Goal: Entertainment & Leisure: Browse casually

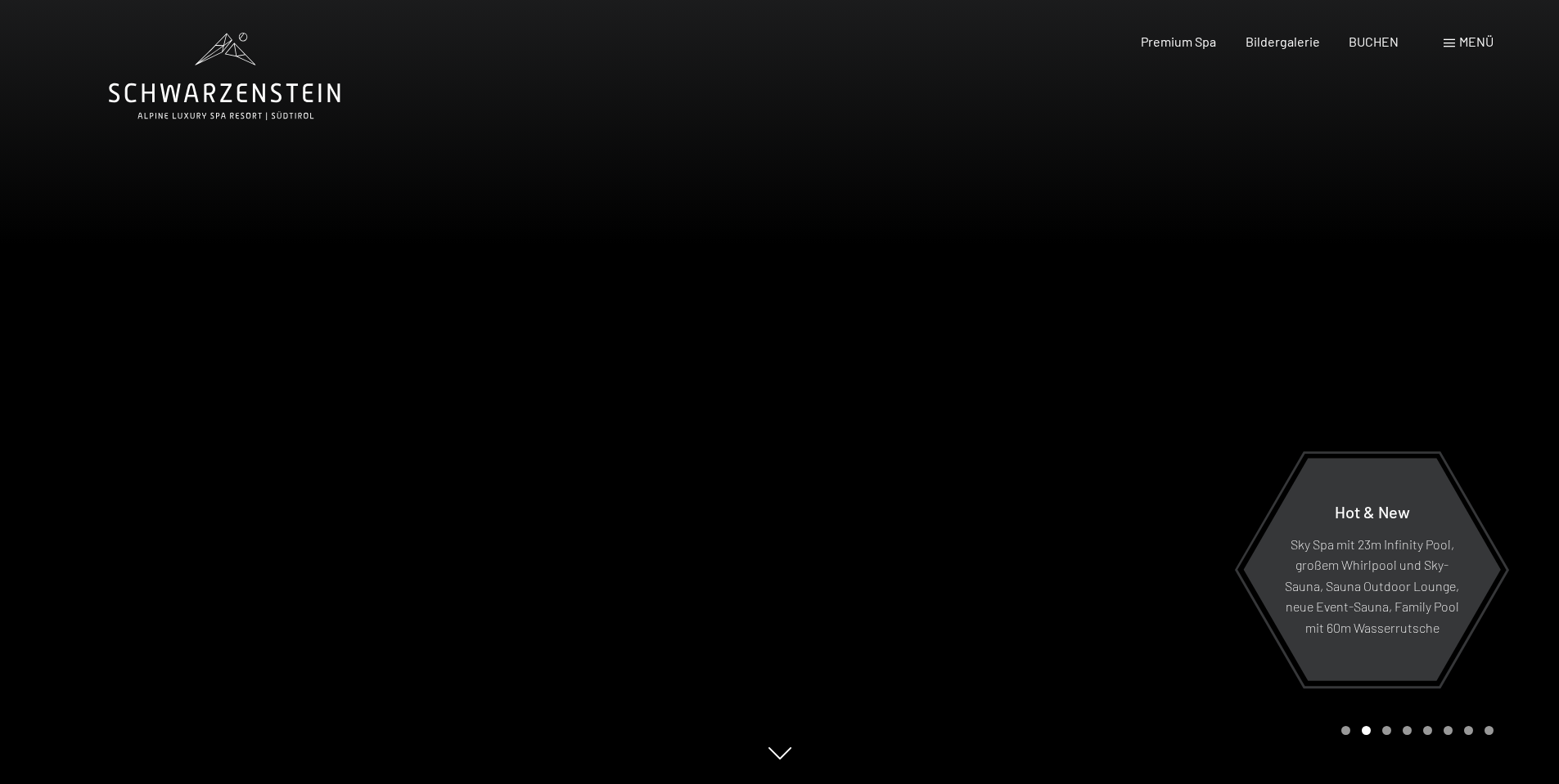
click at [959, 469] on div at bounding box center [1169, 392] width 780 height 784
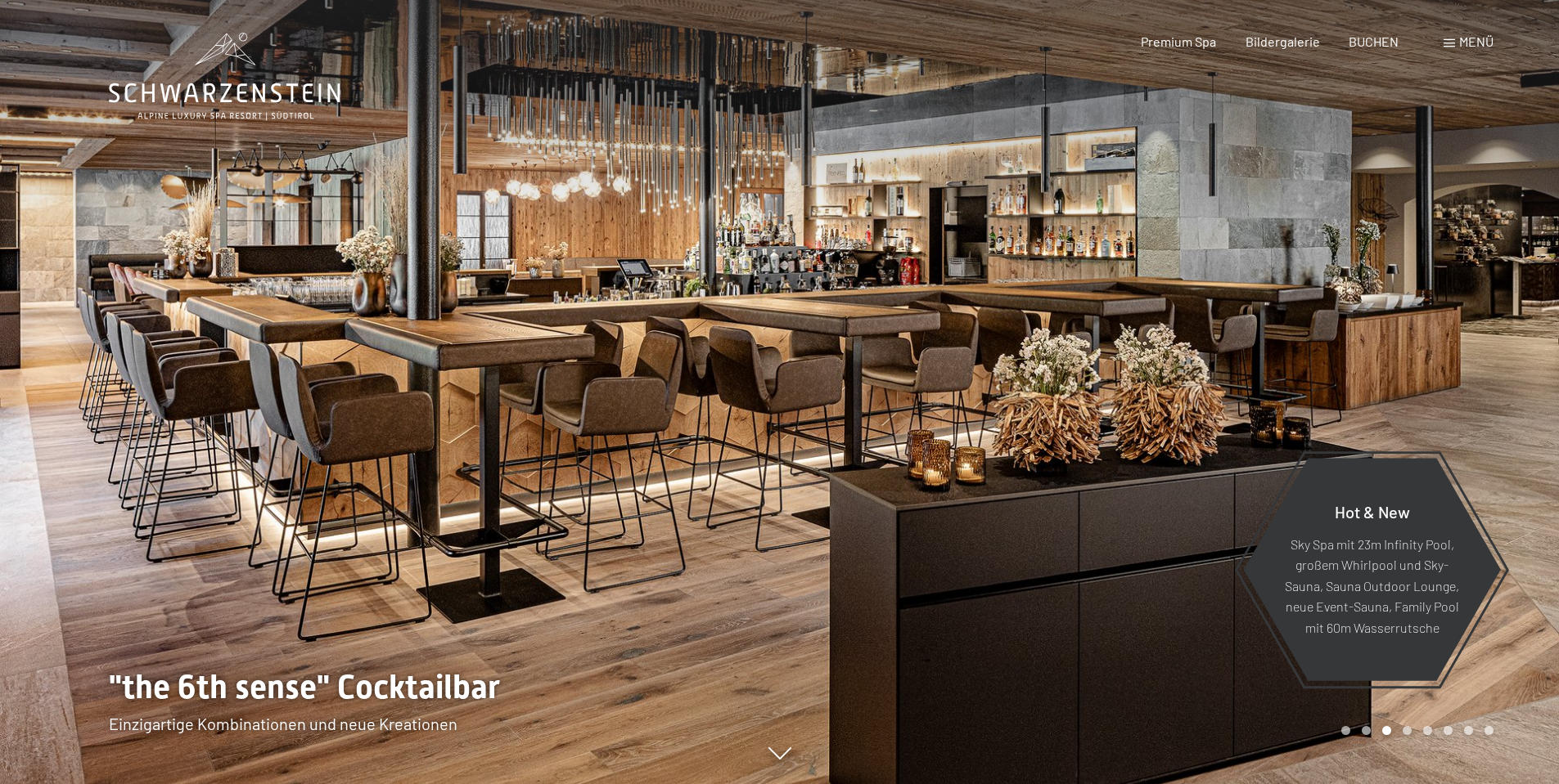
click at [674, 363] on div at bounding box center [390, 392] width 780 height 784
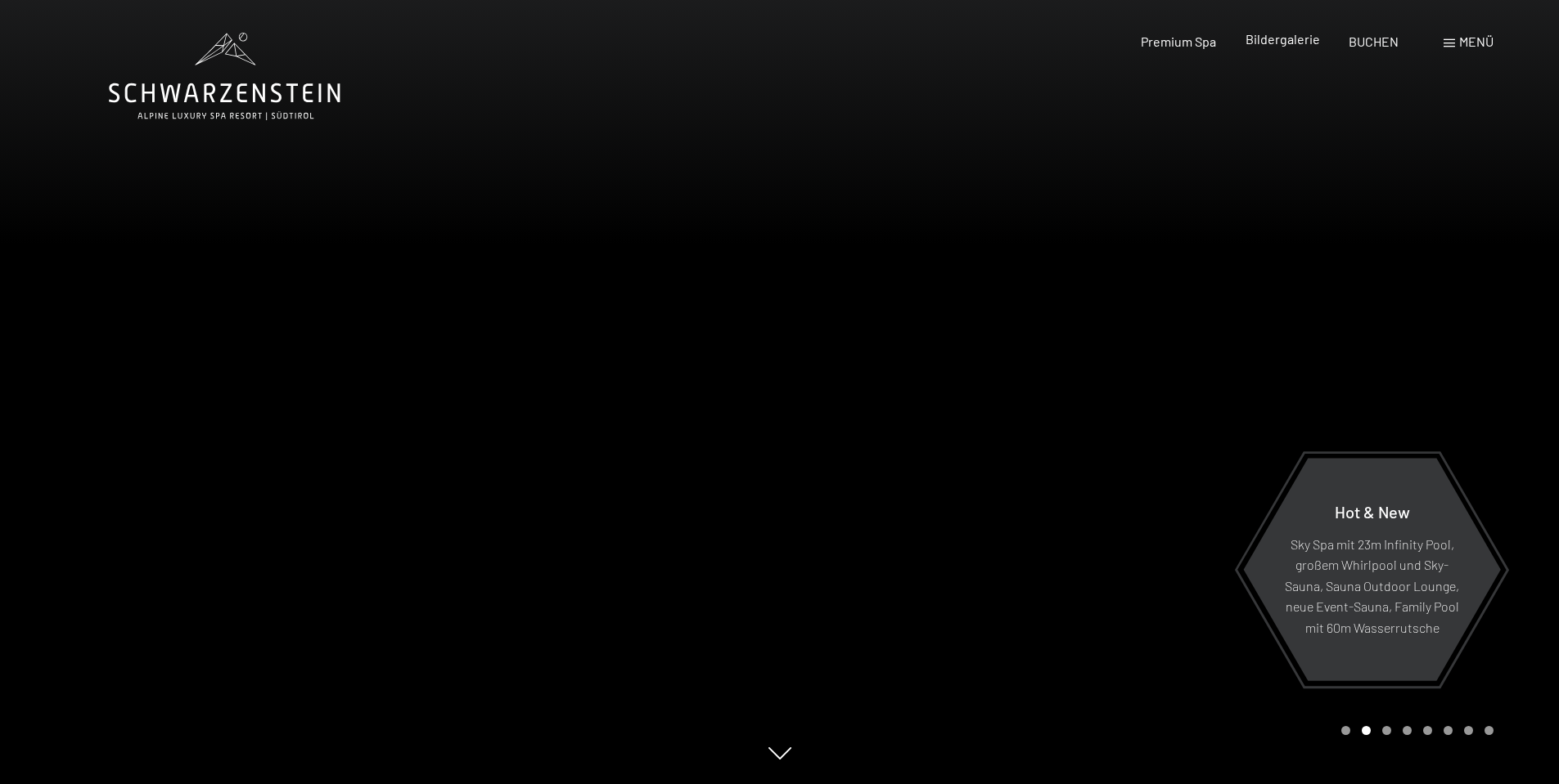
click at [1287, 41] on span "Bildergalerie" at bounding box center [1282, 39] width 74 height 16
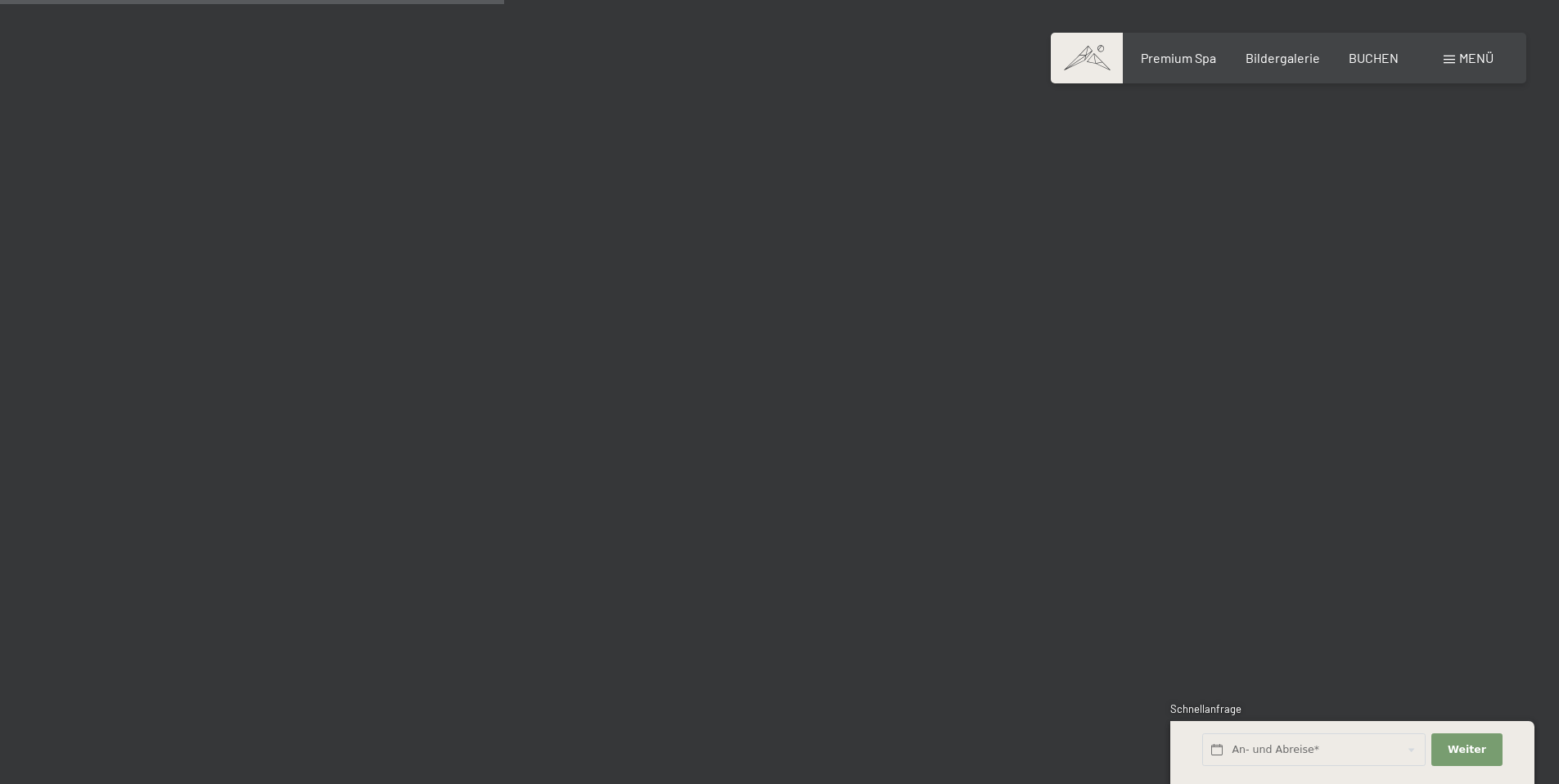
scroll to position [6678, 0]
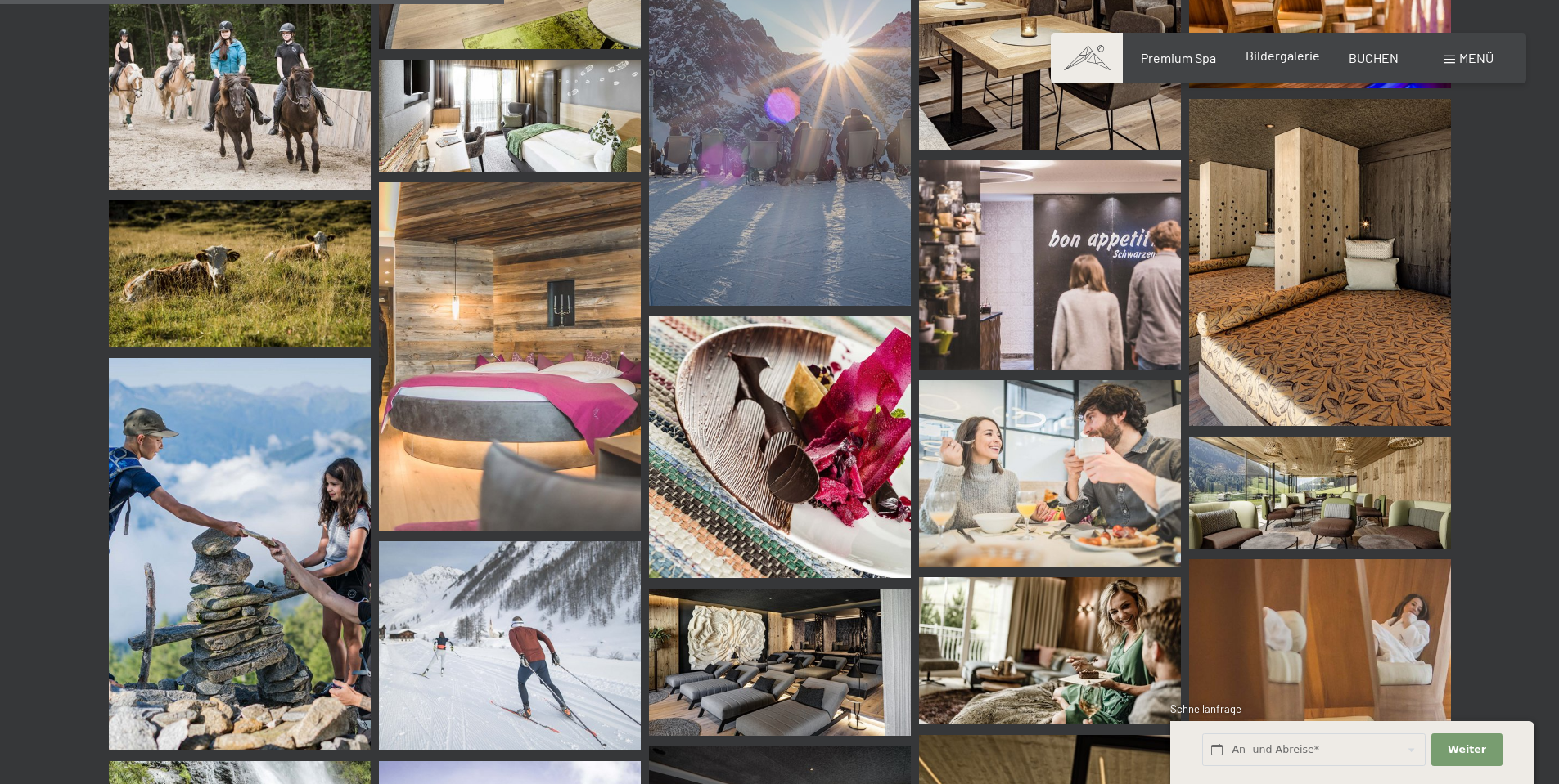
click at [1261, 58] on span "Bildergalerie" at bounding box center [1282, 55] width 74 height 16
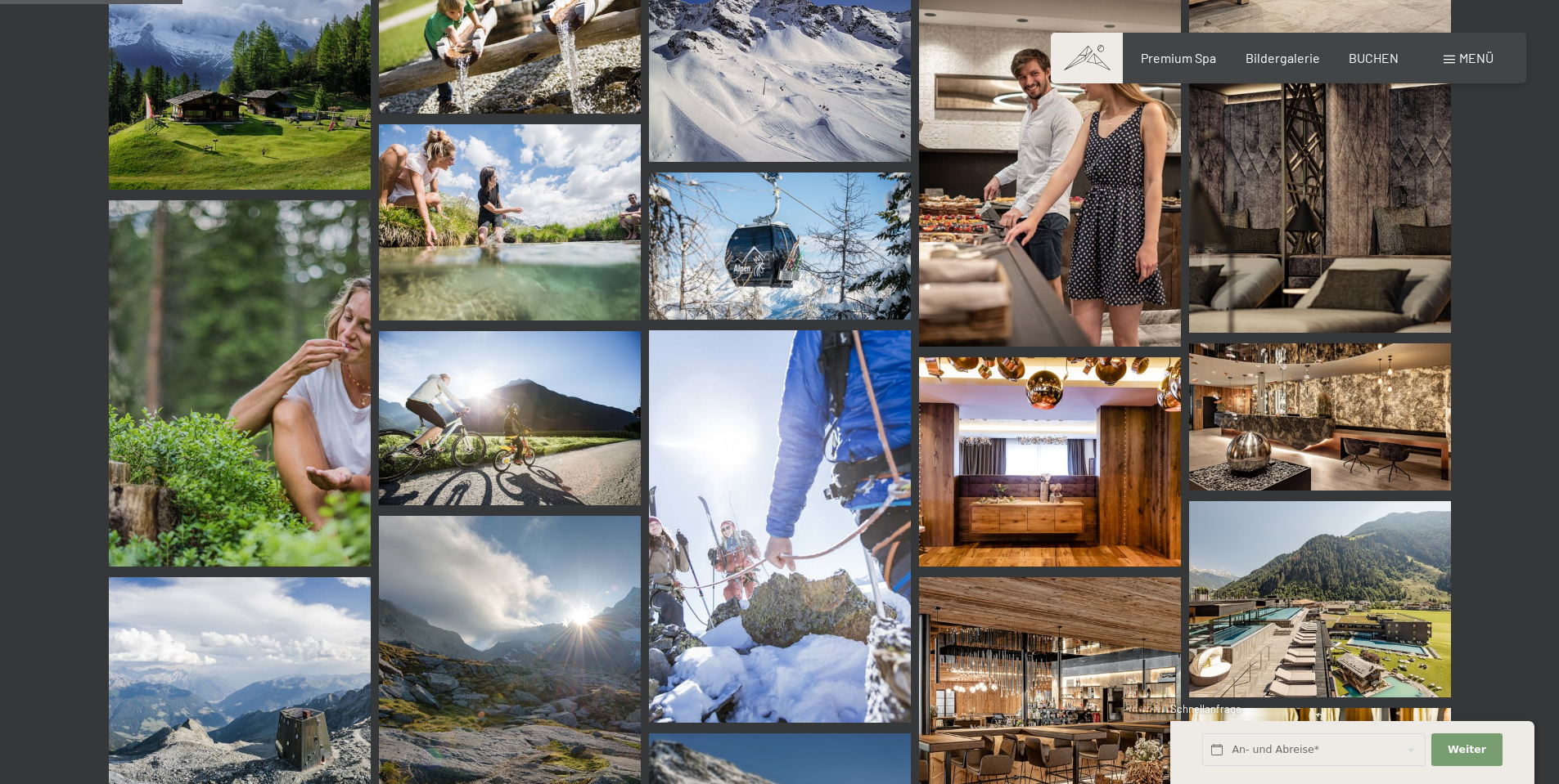
scroll to position [2480, 0]
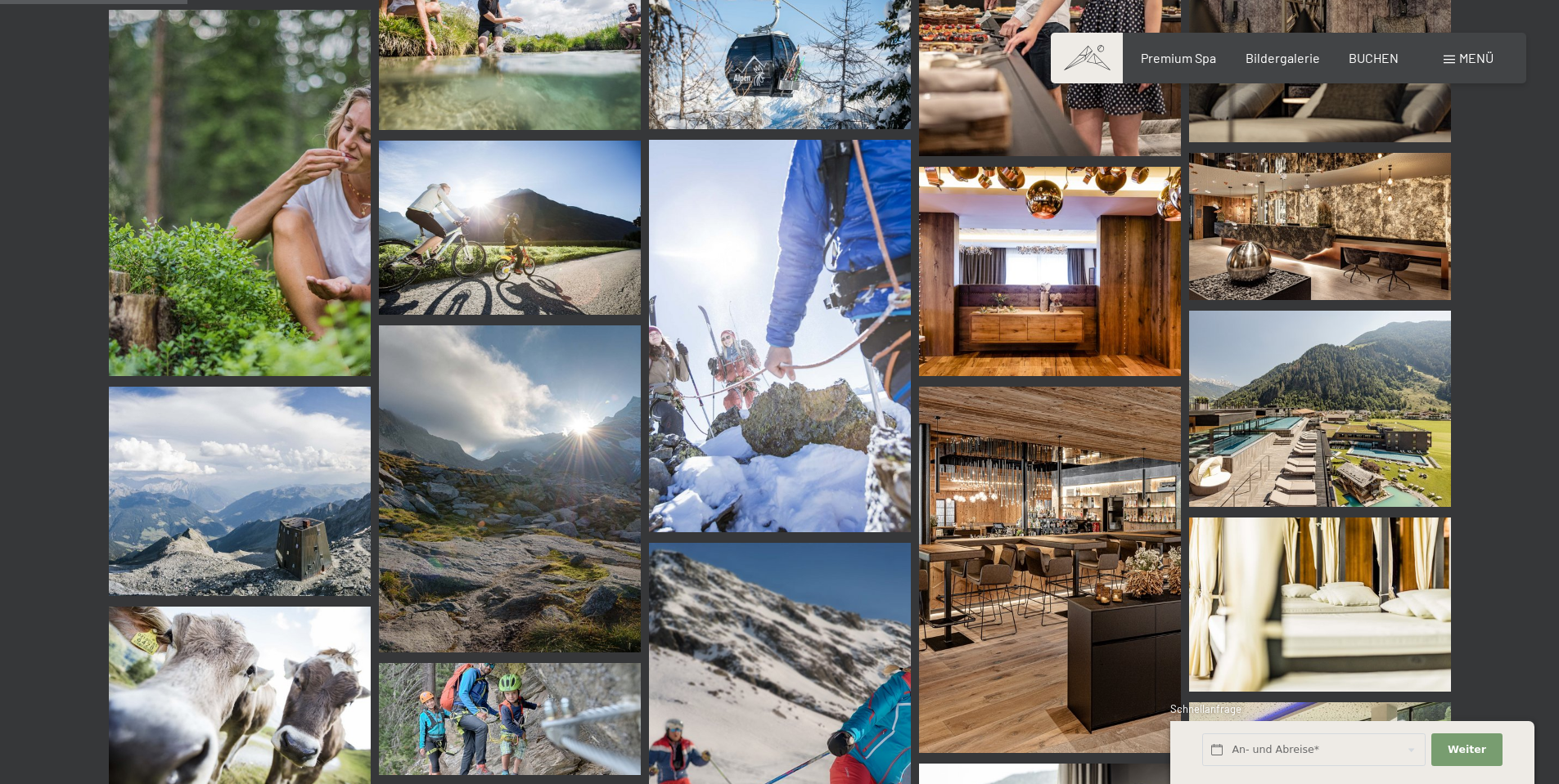
click at [1383, 424] on img at bounding box center [1320, 408] width 262 height 196
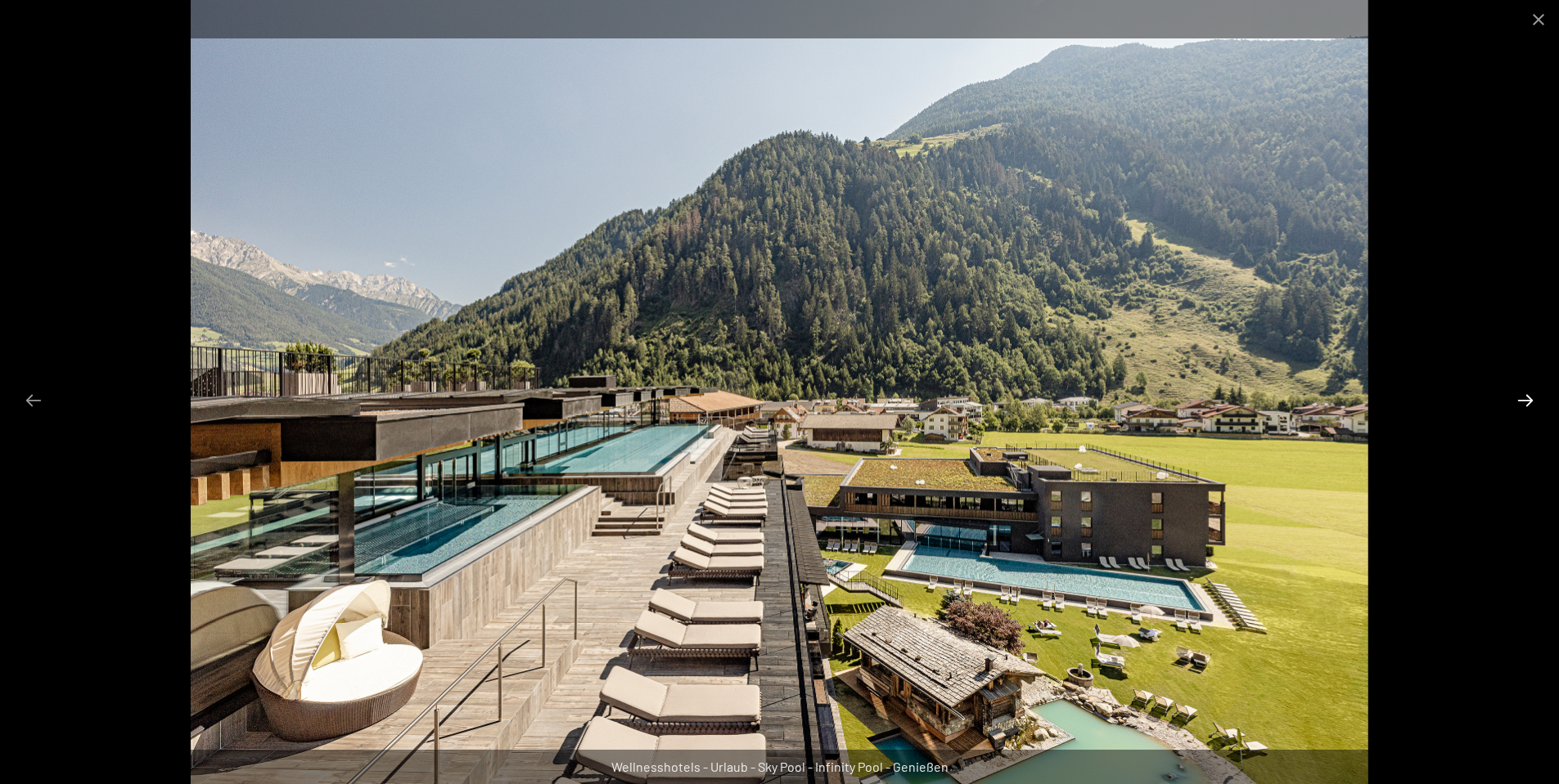
click at [1528, 395] on button "Next slide" at bounding box center [1525, 400] width 35 height 32
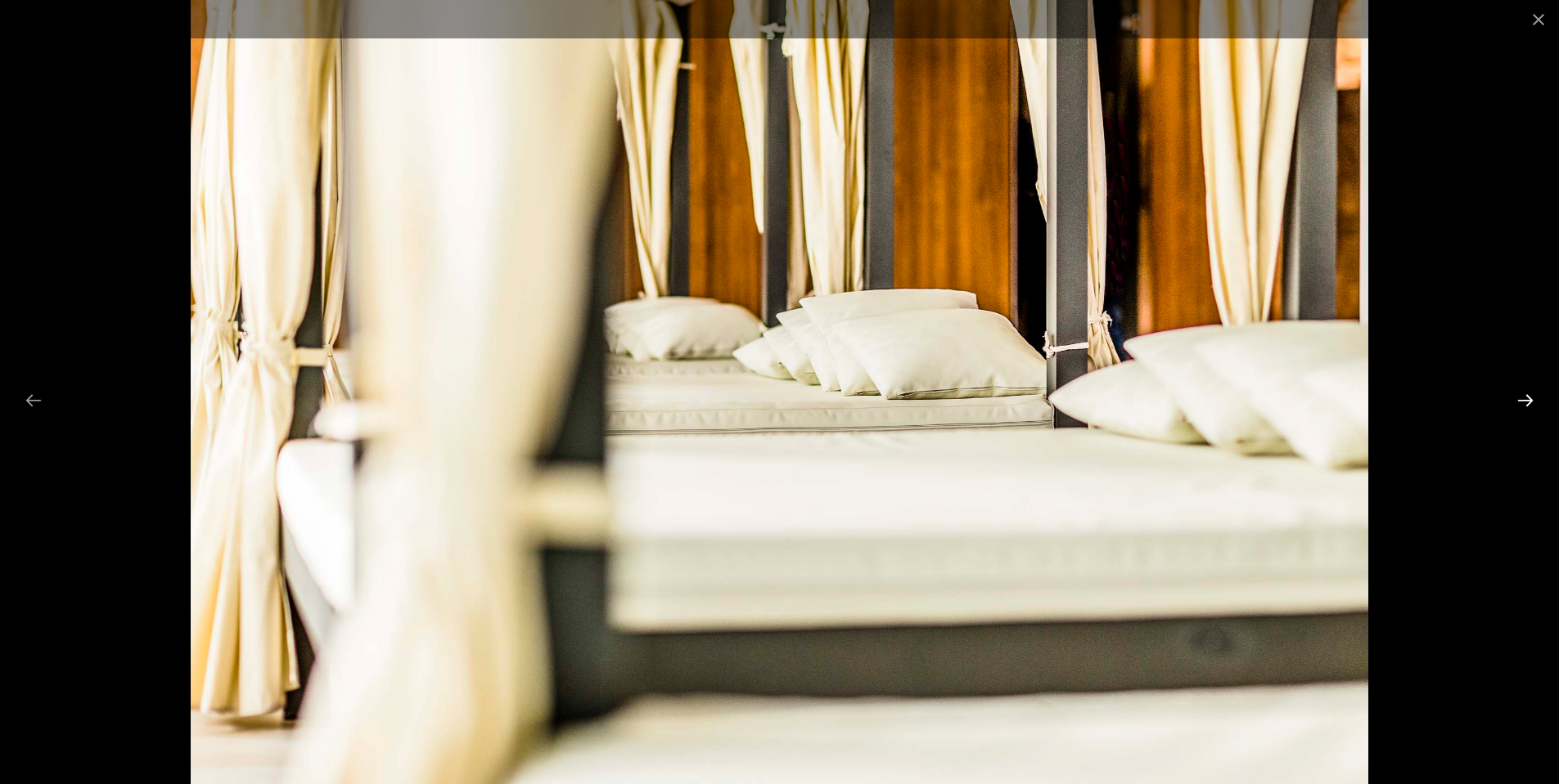
click at [1528, 395] on button "Next slide" at bounding box center [1525, 400] width 35 height 32
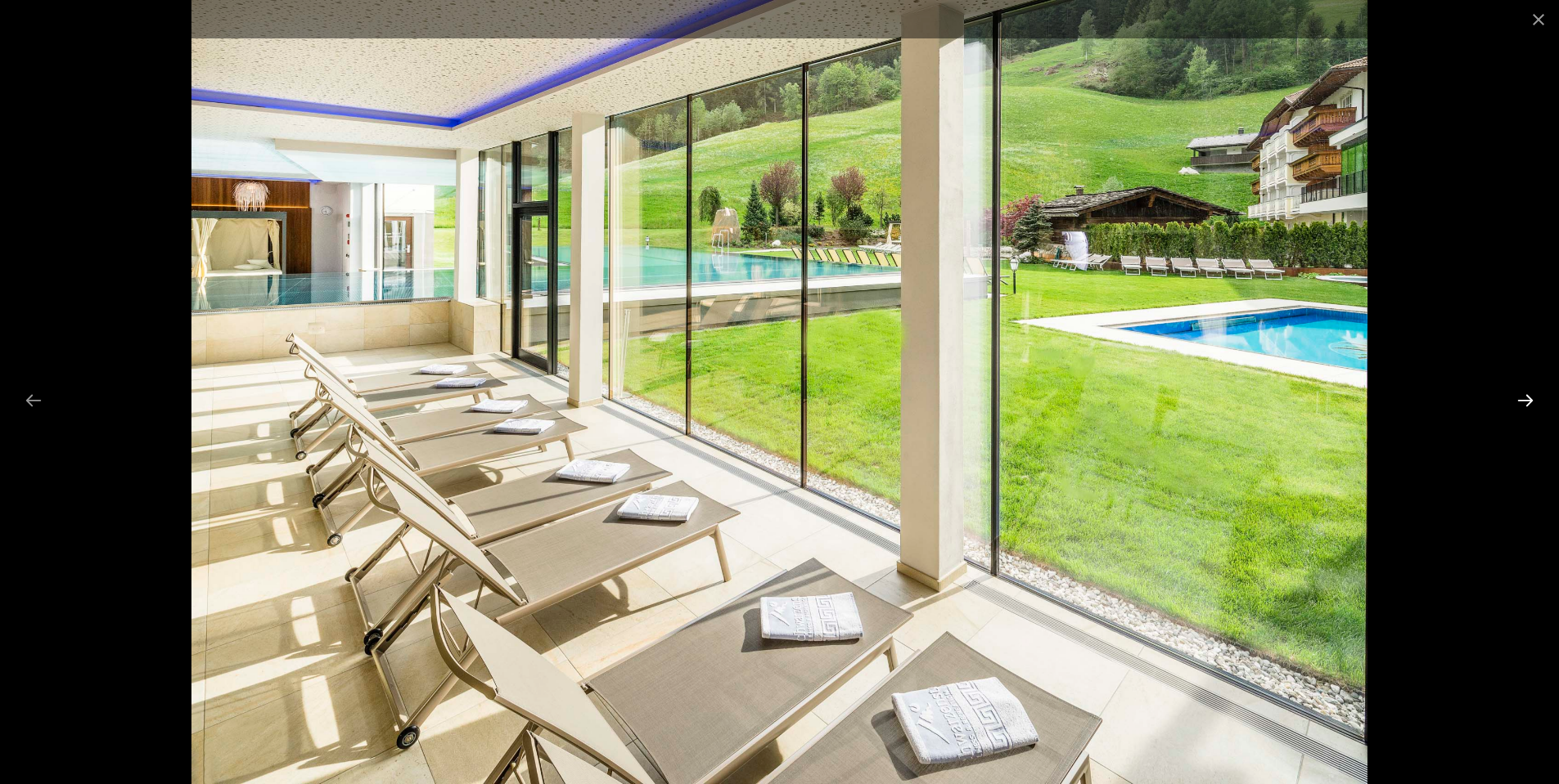
click at [1528, 395] on button "Next slide" at bounding box center [1525, 400] width 35 height 32
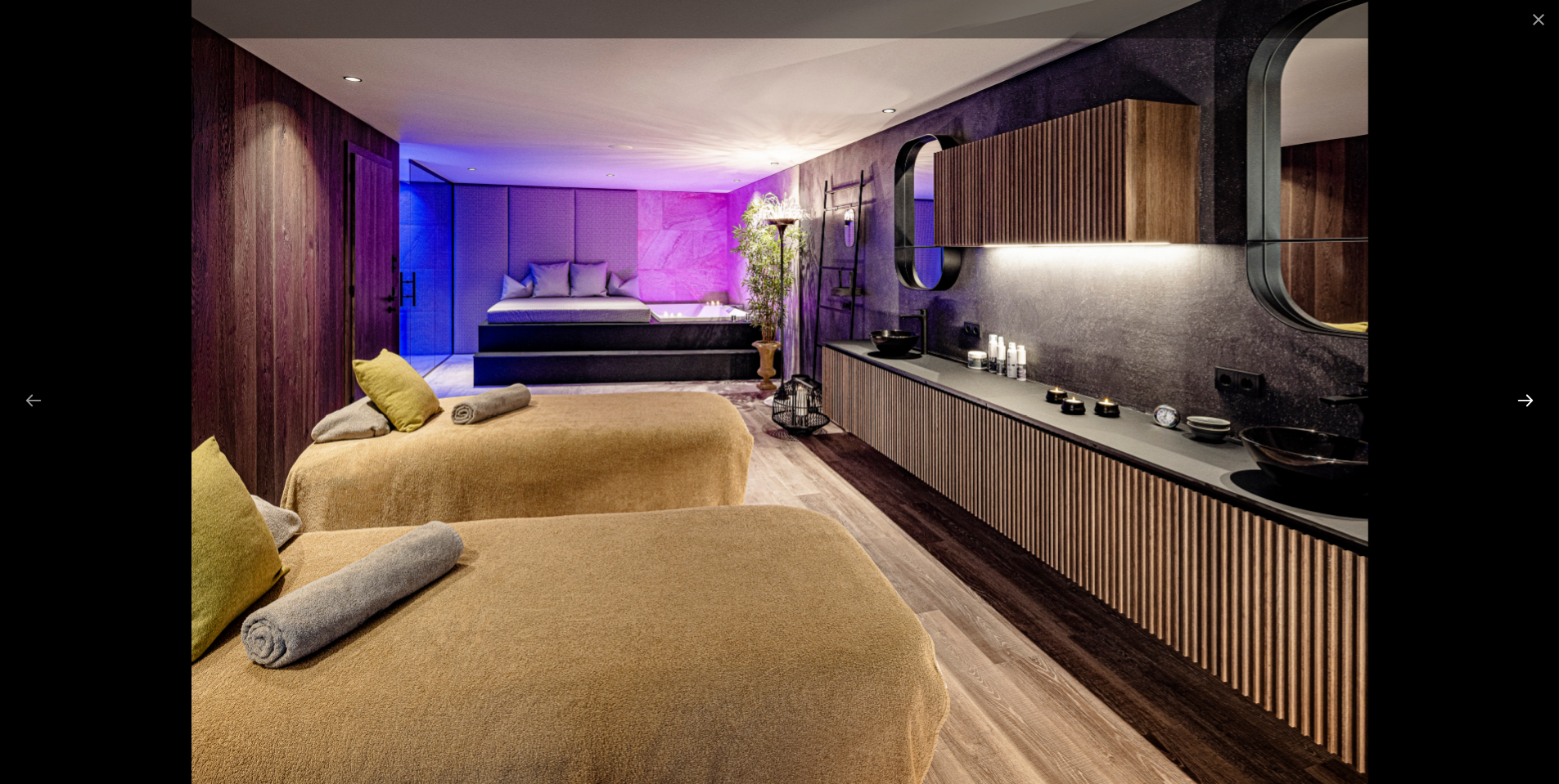
click at [1528, 395] on button "Next slide" at bounding box center [1525, 400] width 35 height 32
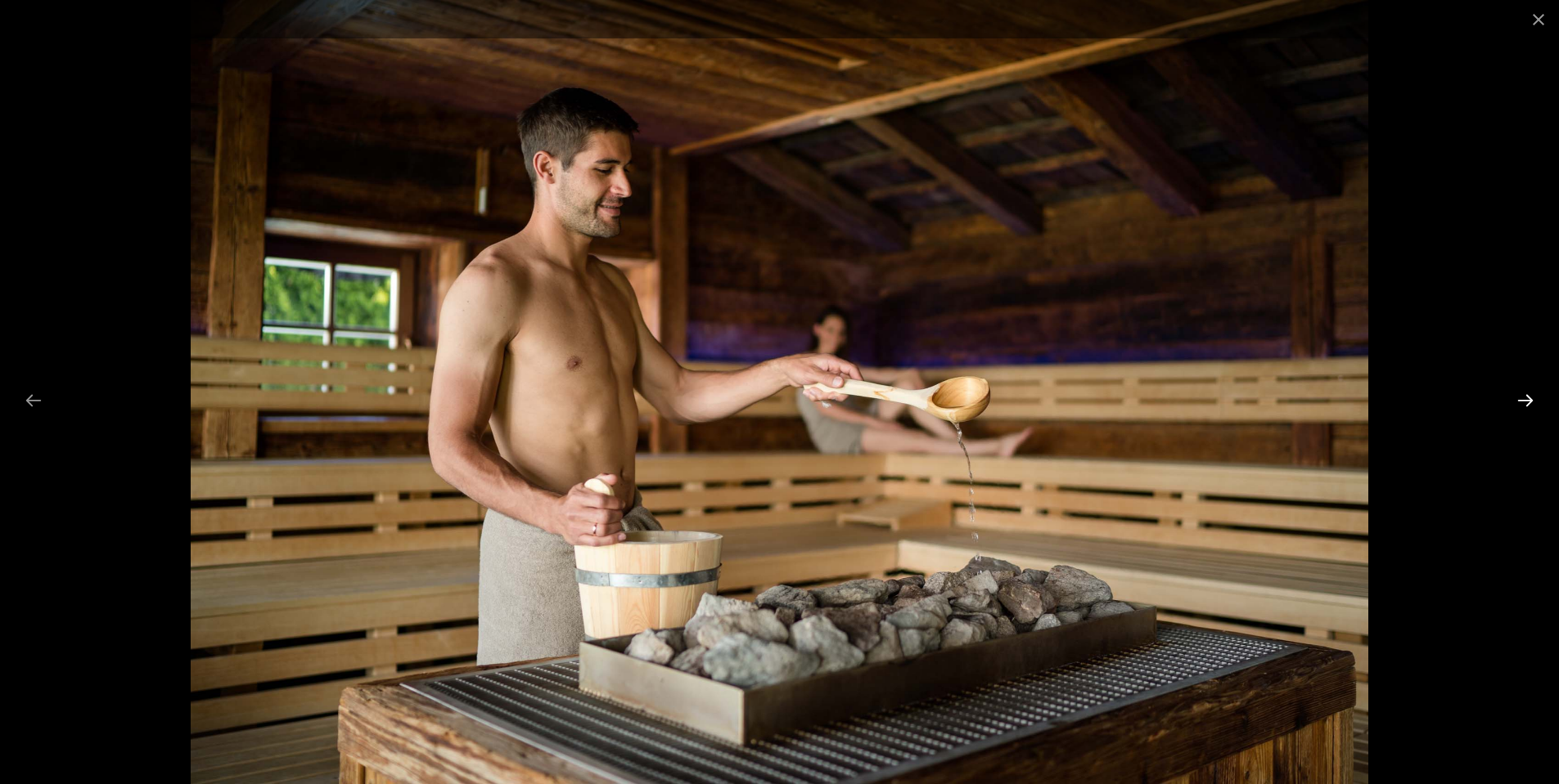
click at [1528, 395] on button "Next slide" at bounding box center [1525, 400] width 35 height 32
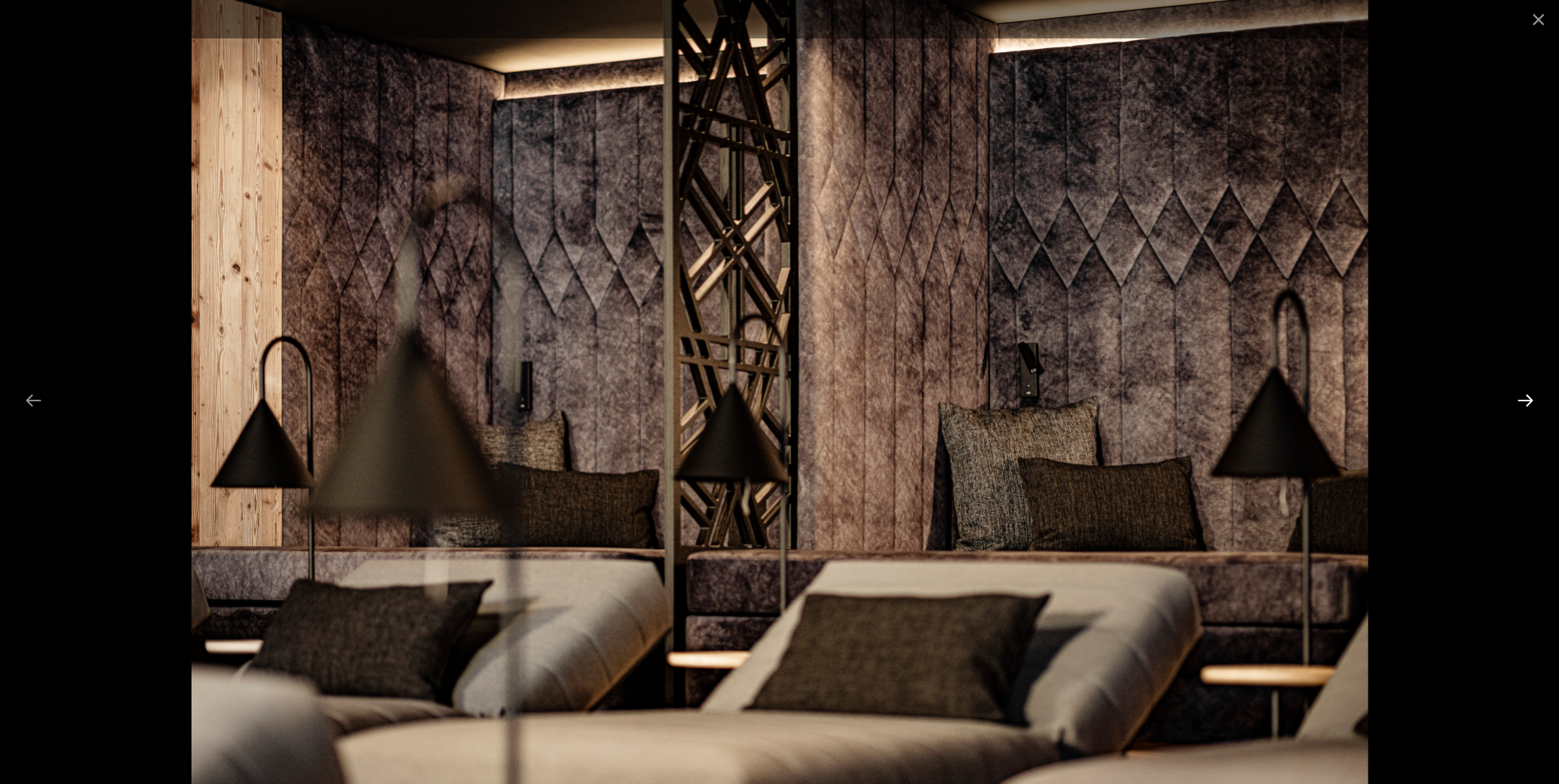
click at [1528, 395] on button "Next slide" at bounding box center [1525, 400] width 35 height 32
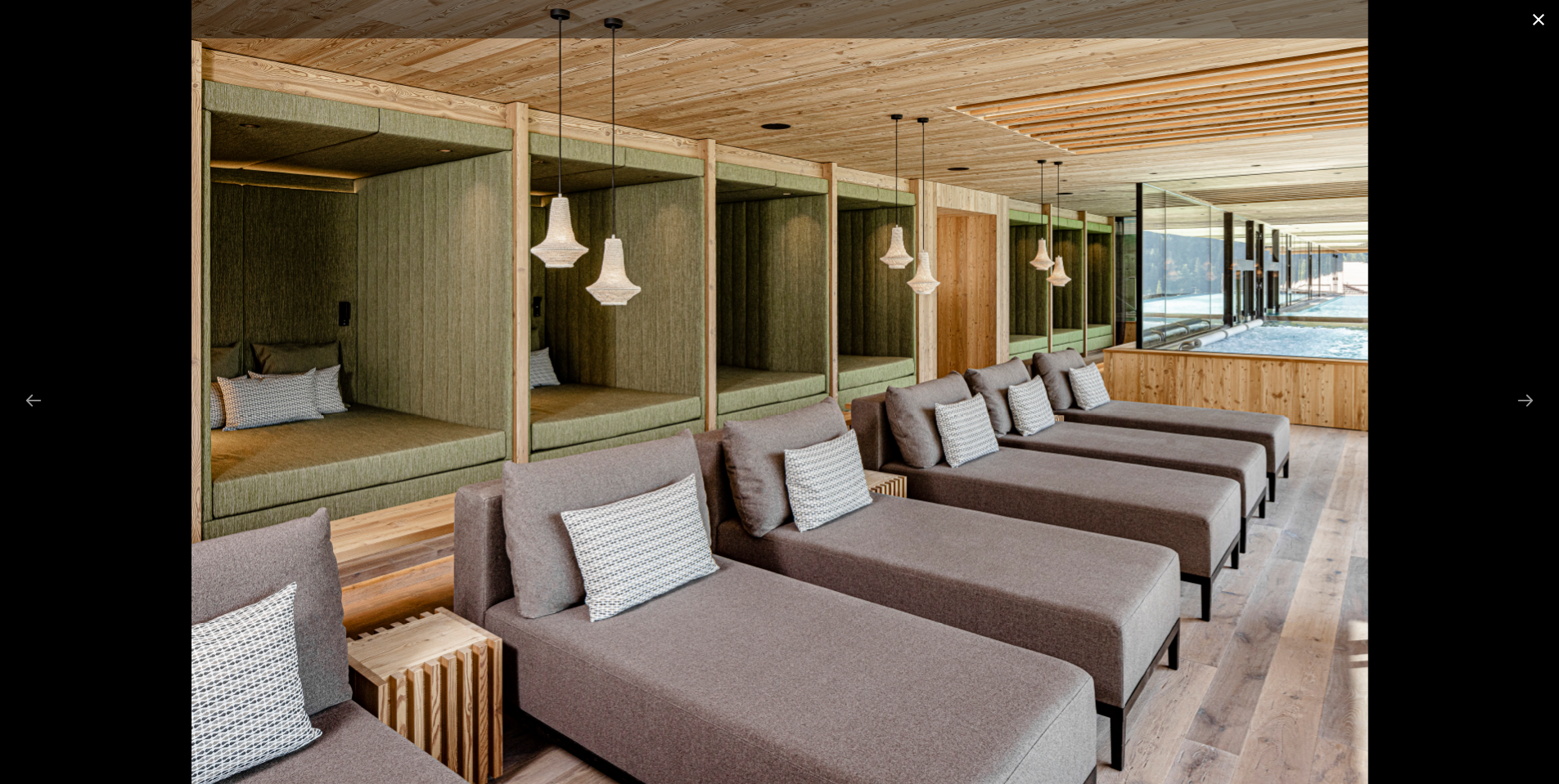
click at [1530, 13] on button "Close gallery" at bounding box center [1538, 19] width 41 height 39
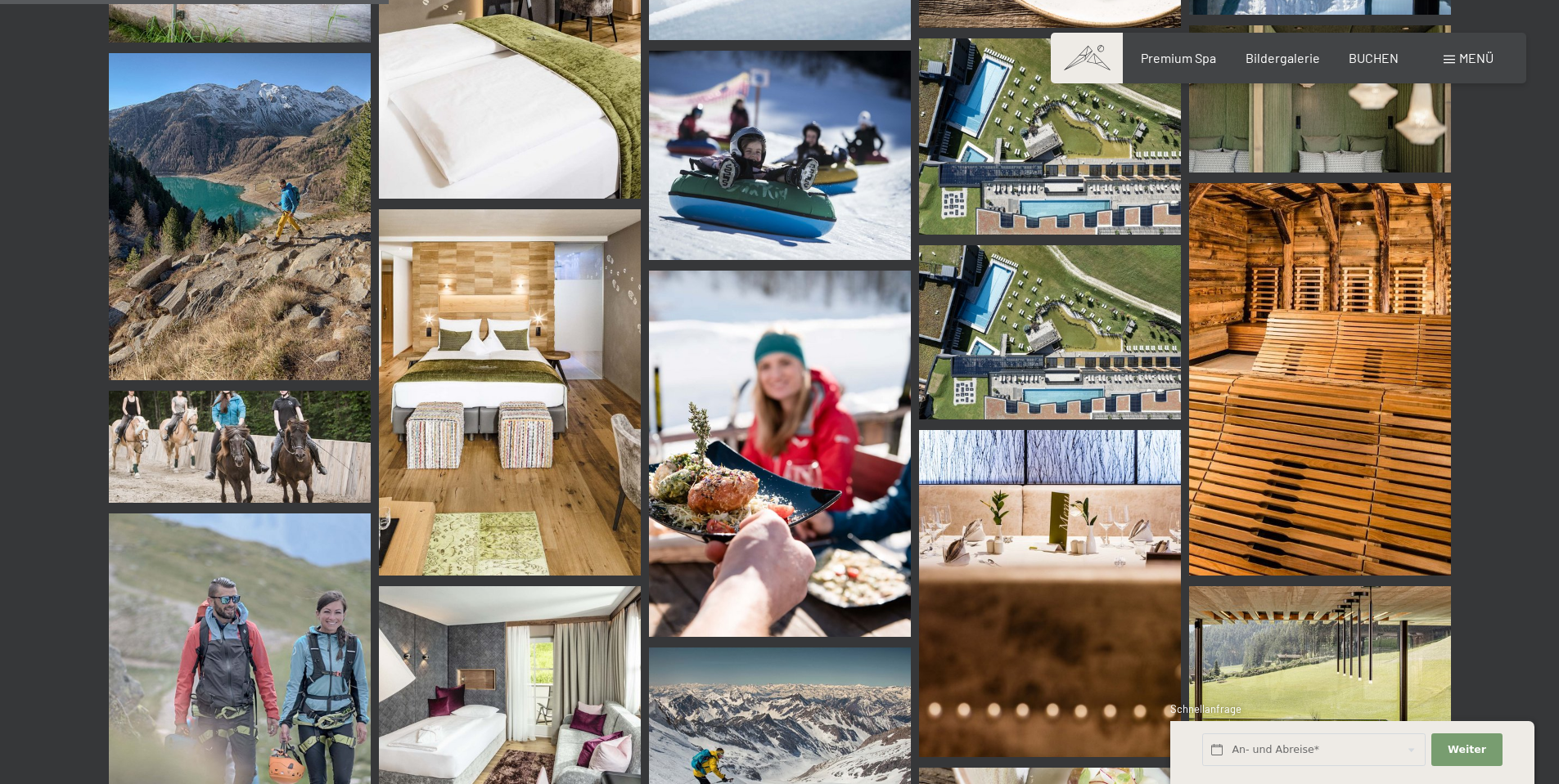
scroll to position [4961, 0]
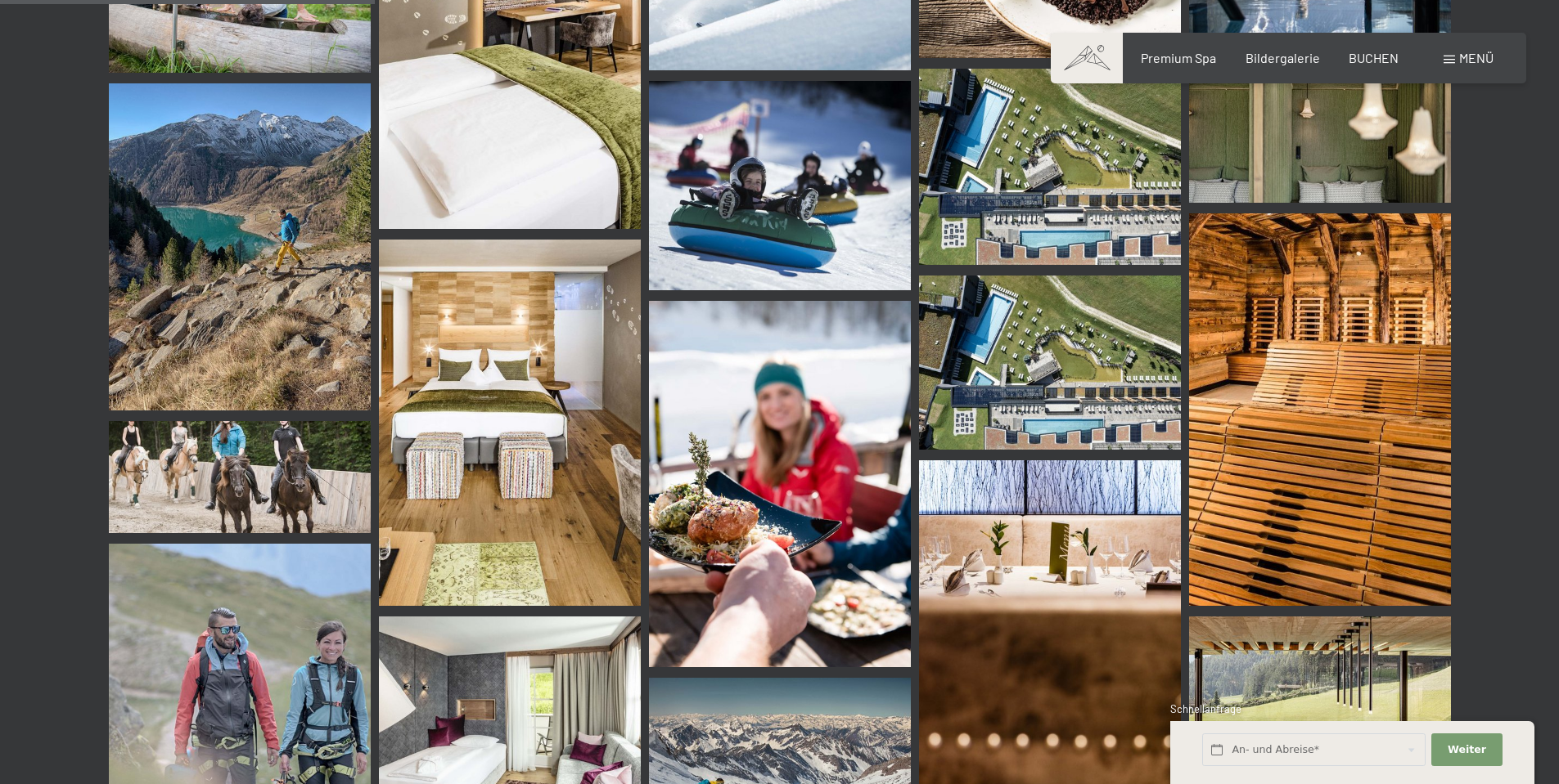
click at [1021, 414] on img at bounding box center [1050, 362] width 262 height 174
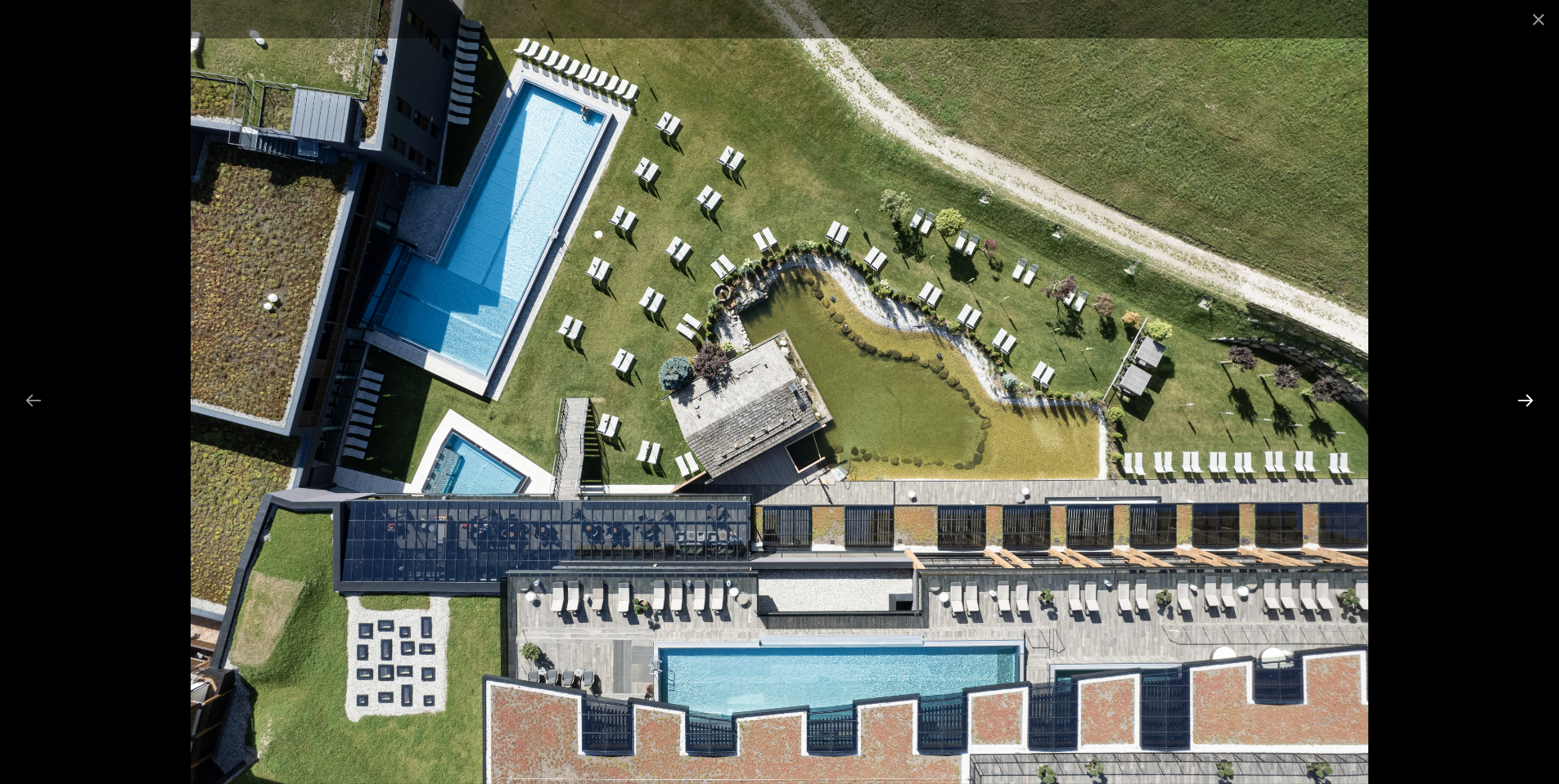
click at [1526, 406] on button "Next slide" at bounding box center [1525, 400] width 35 height 32
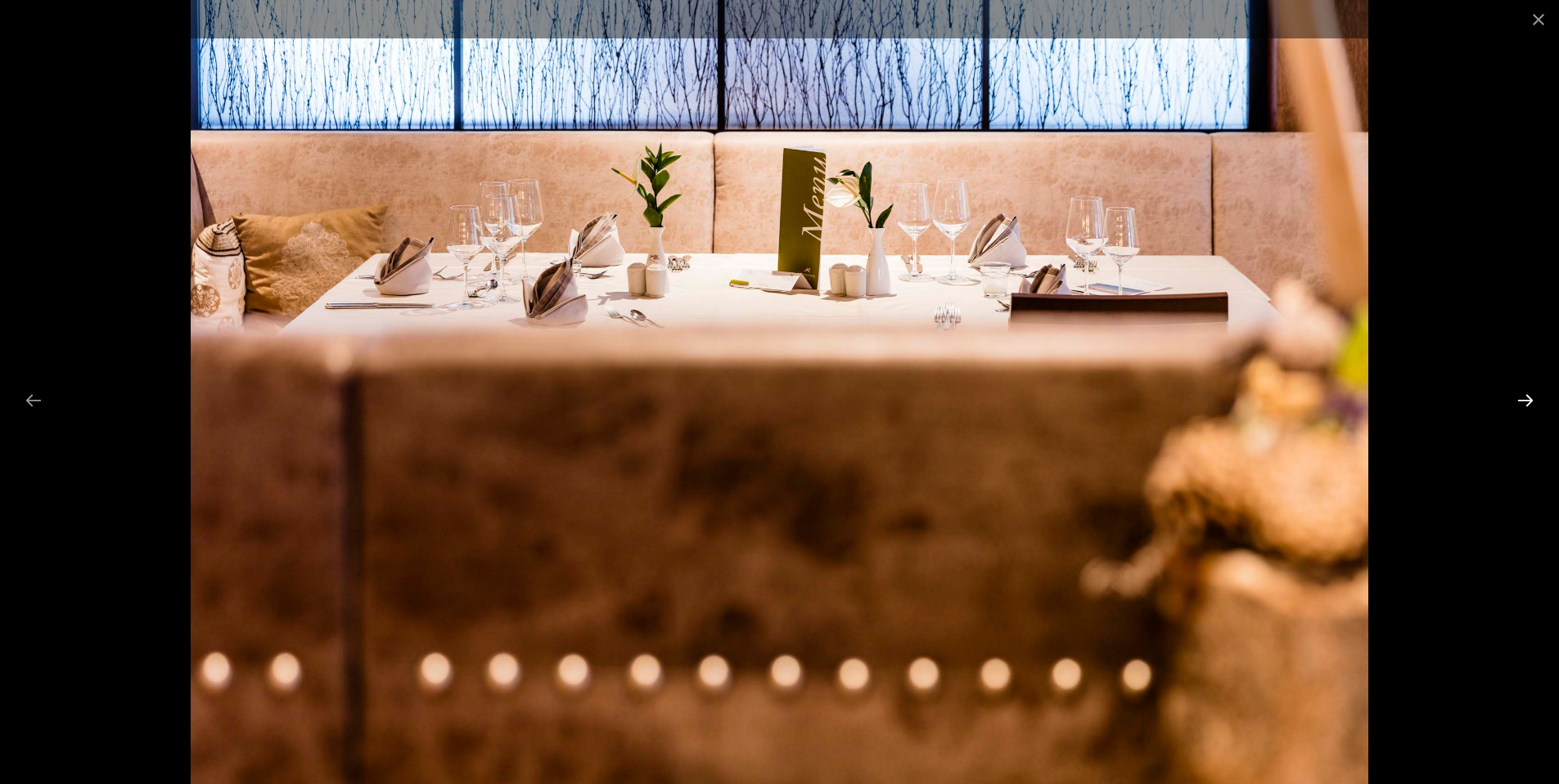
click at [1526, 406] on button "Next slide" at bounding box center [1525, 400] width 35 height 32
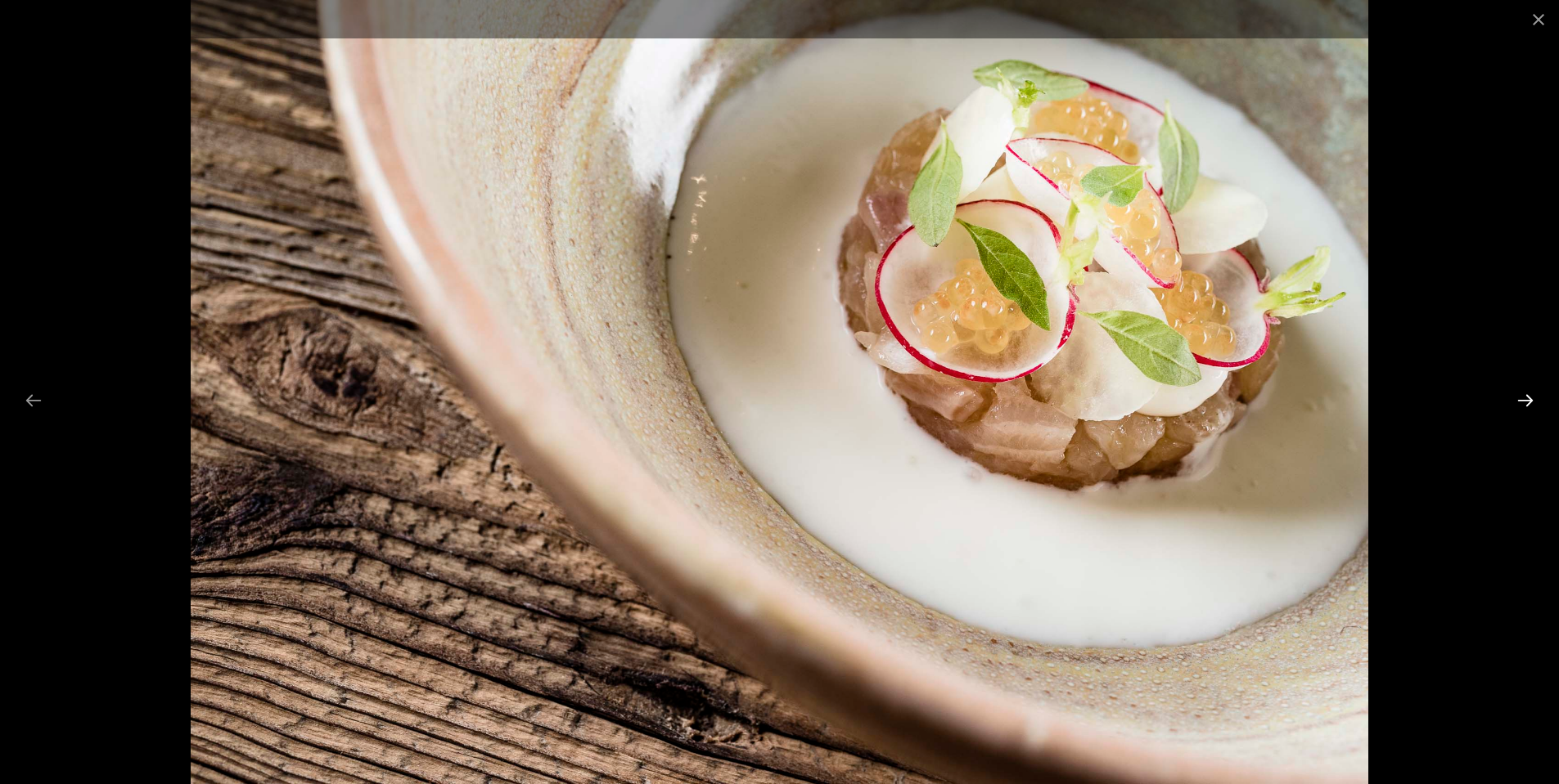
click at [1526, 406] on button "Next slide" at bounding box center [1525, 400] width 35 height 32
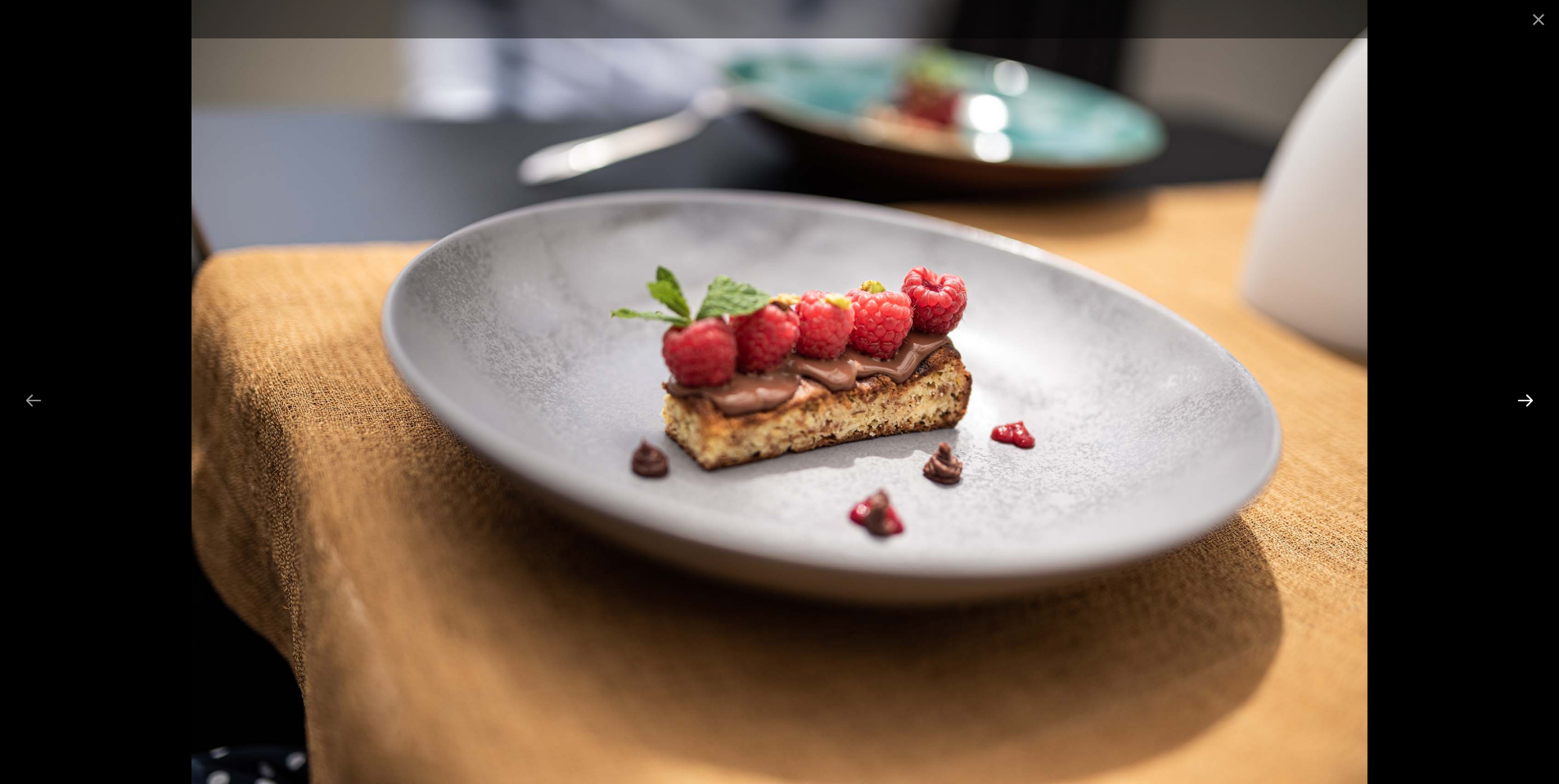
click at [1526, 406] on button "Next slide" at bounding box center [1525, 400] width 35 height 32
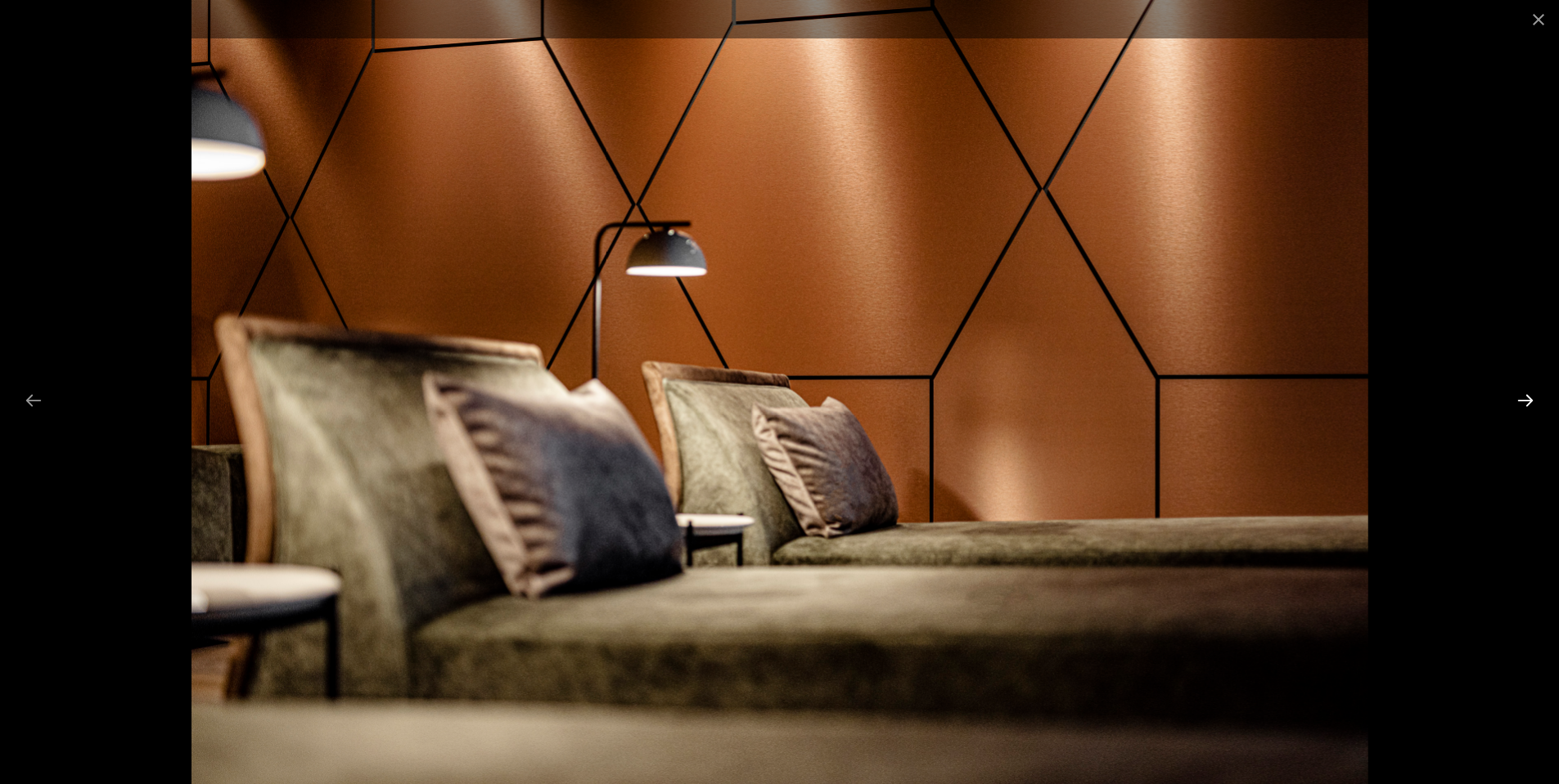
click at [1529, 406] on button "Next slide" at bounding box center [1525, 400] width 35 height 32
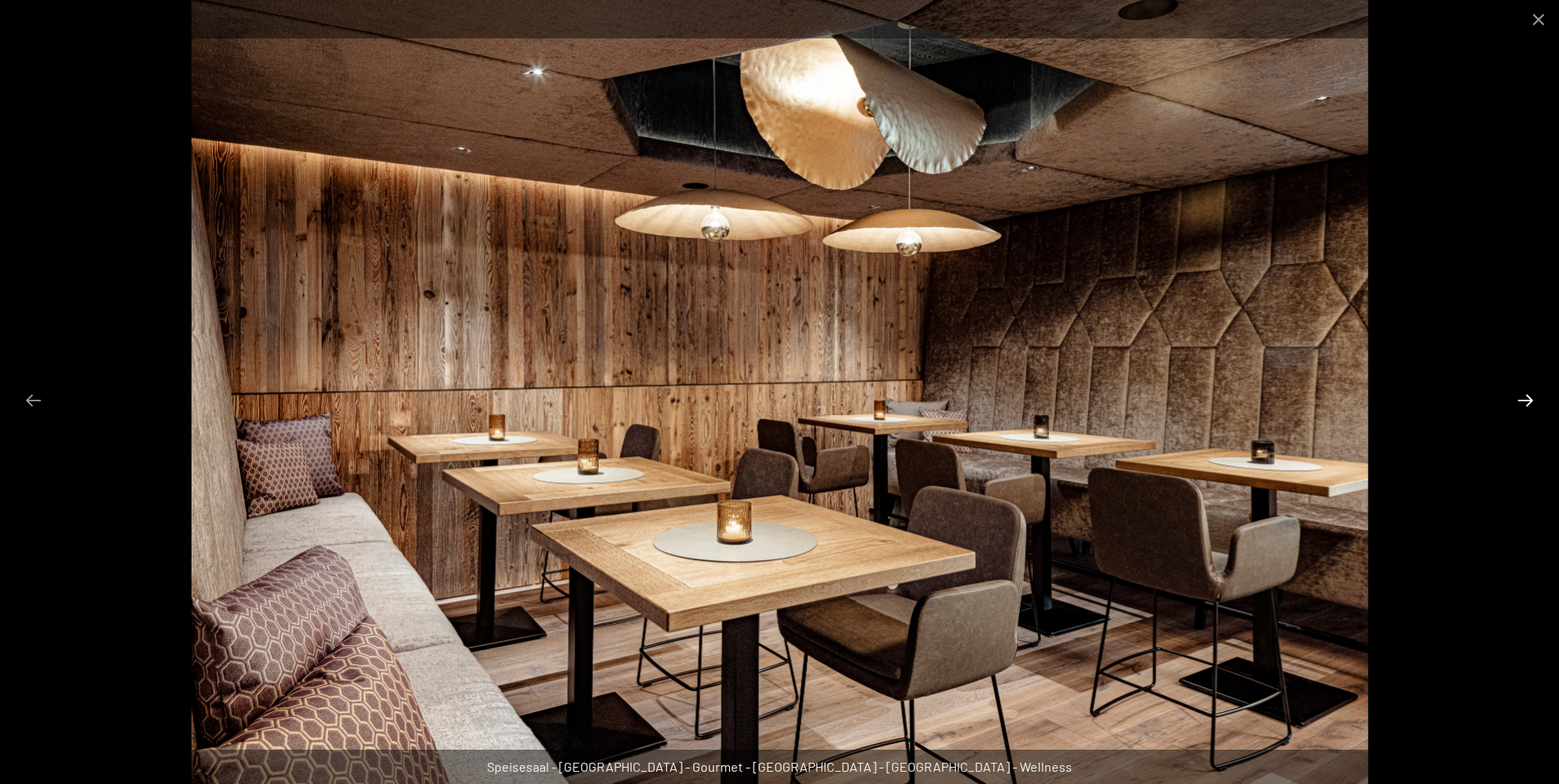
click at [1529, 406] on button "Next slide" at bounding box center [1525, 400] width 35 height 32
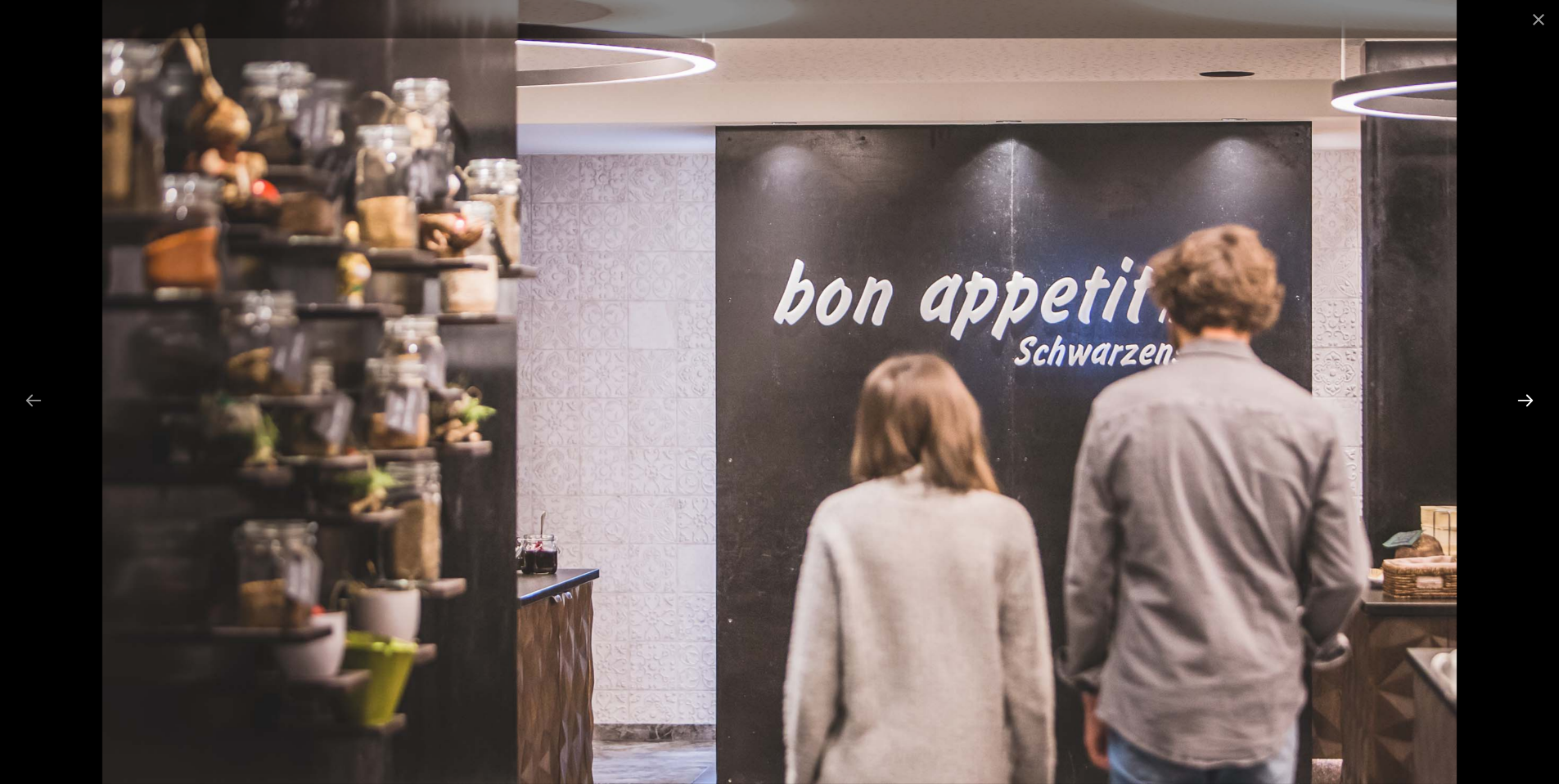
click at [1529, 406] on button "Next slide" at bounding box center [1525, 400] width 35 height 32
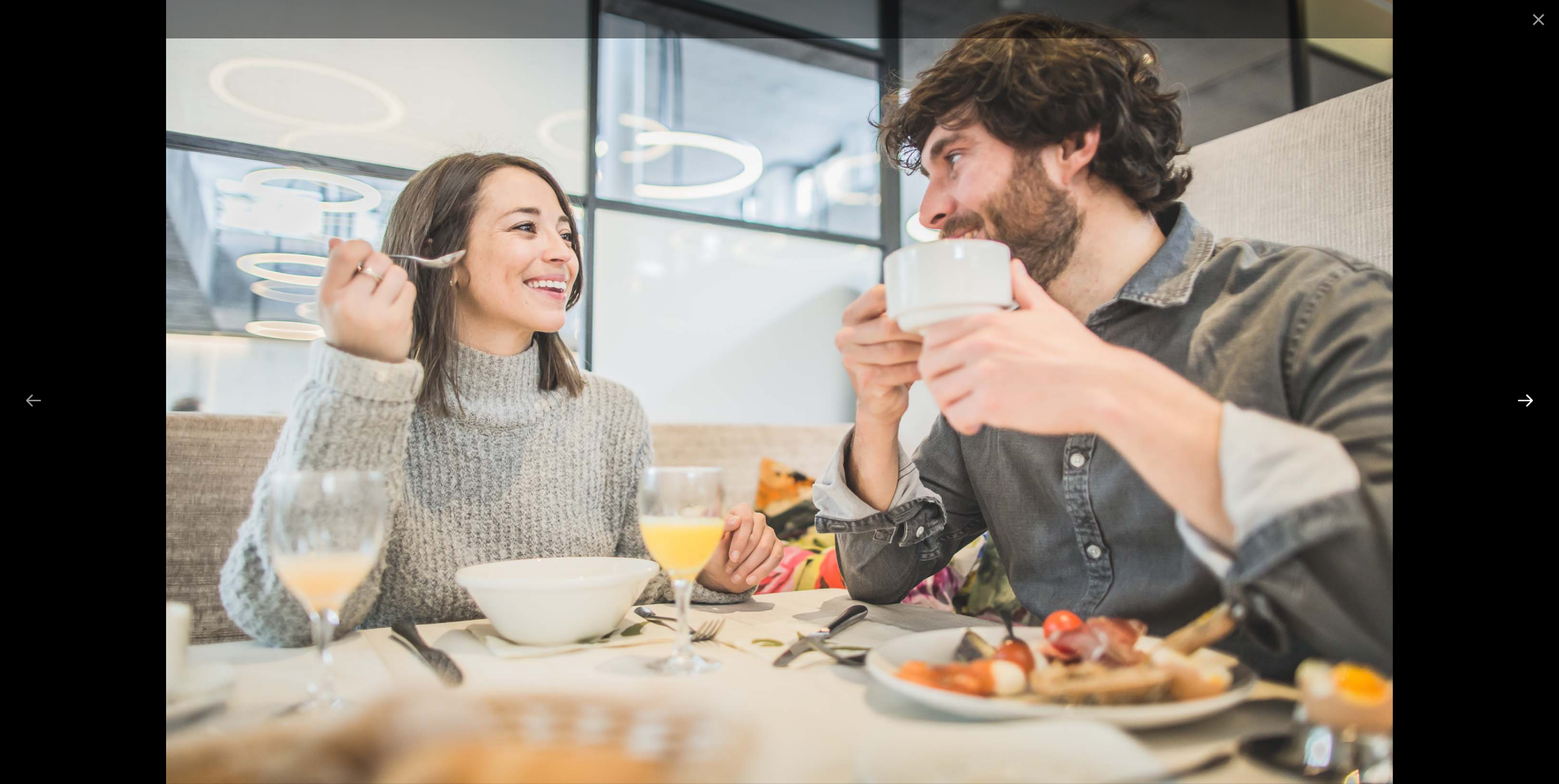
click at [1529, 406] on button "Next slide" at bounding box center [1525, 400] width 35 height 32
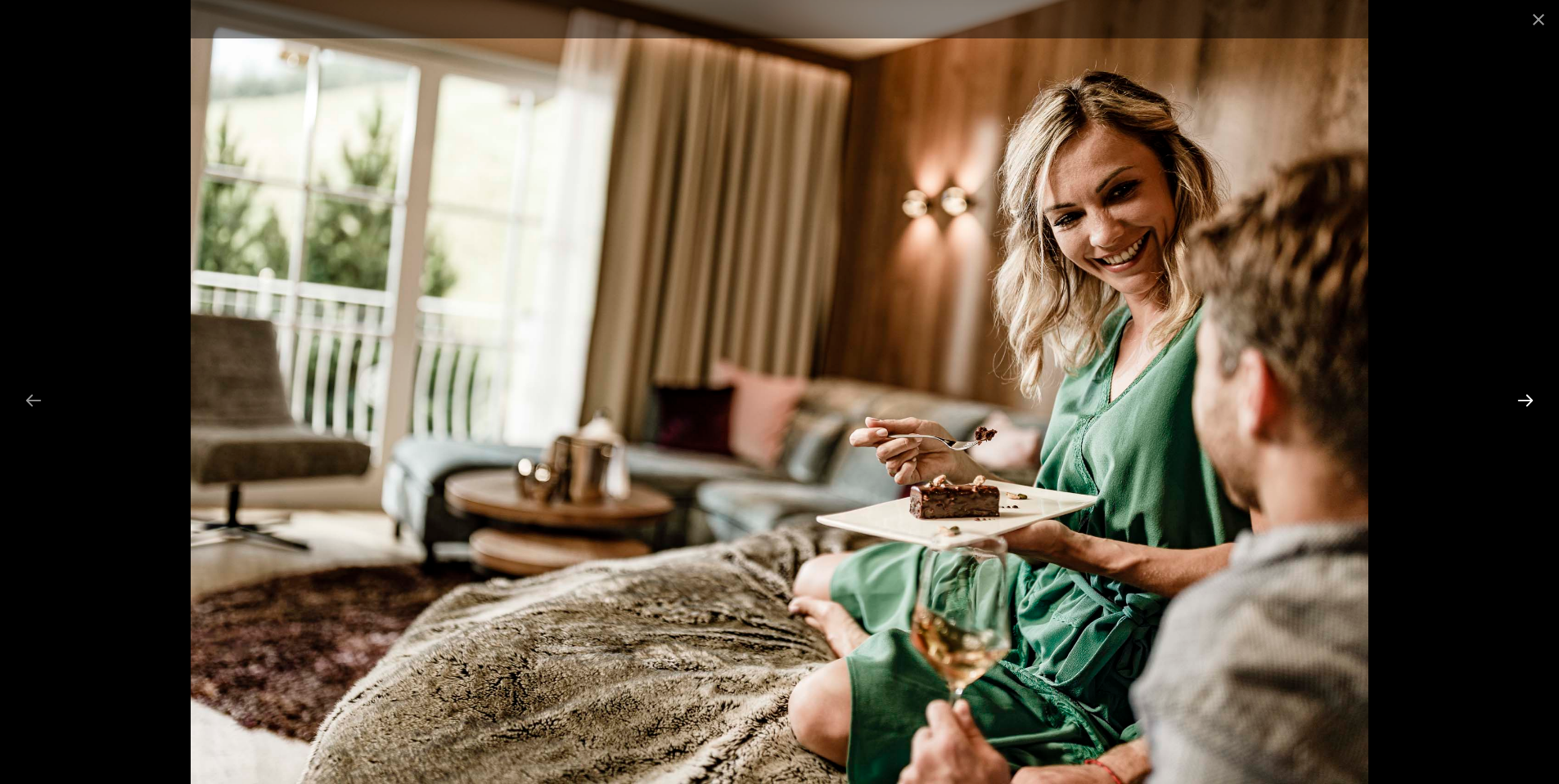
click at [1530, 401] on button "Next slide" at bounding box center [1525, 400] width 35 height 32
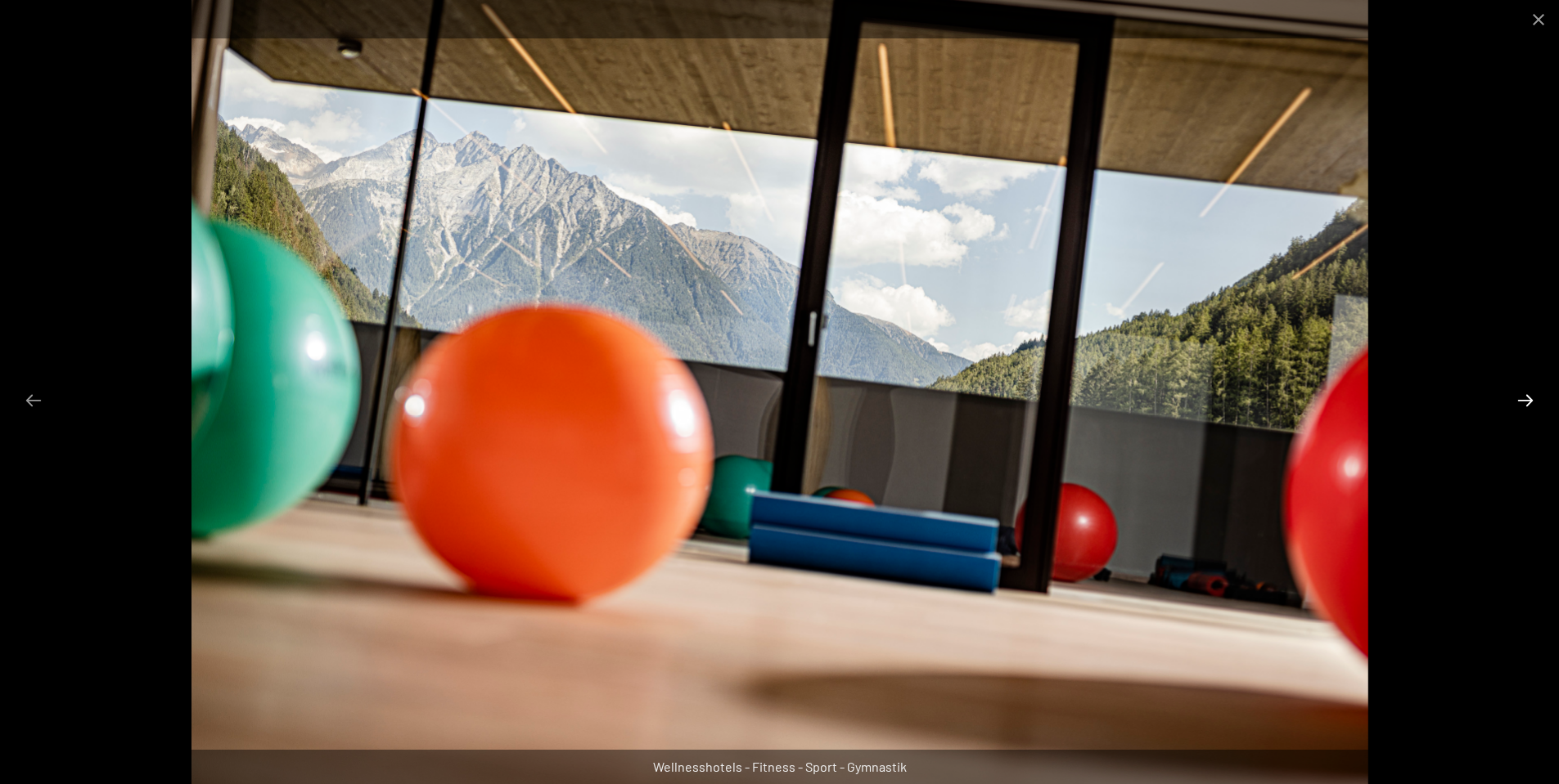
click at [1530, 401] on button "Next slide" at bounding box center [1525, 400] width 35 height 32
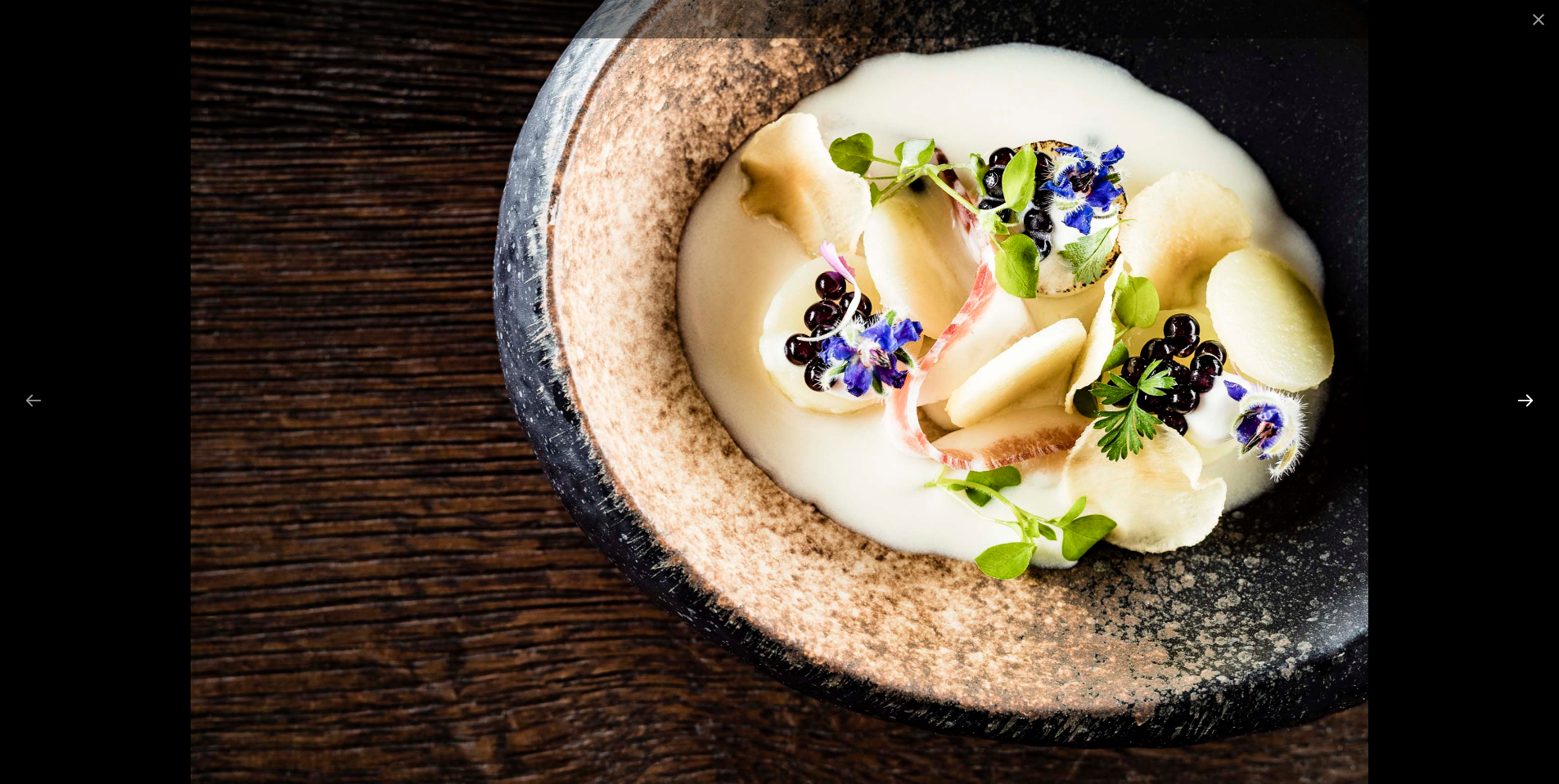
click at [1530, 401] on button "Next slide" at bounding box center [1525, 400] width 35 height 32
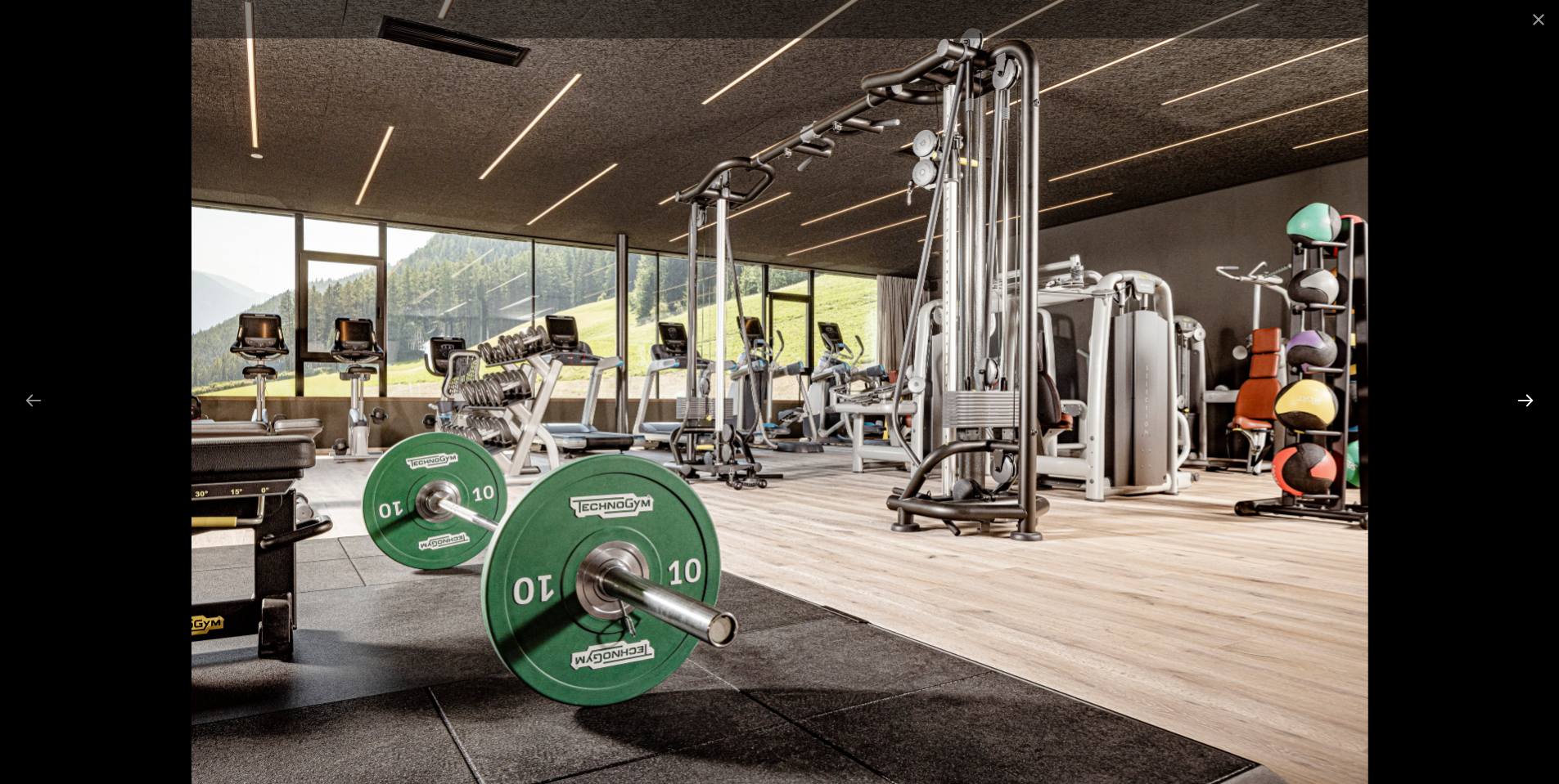
click at [1519, 402] on button "Next slide" at bounding box center [1525, 400] width 35 height 32
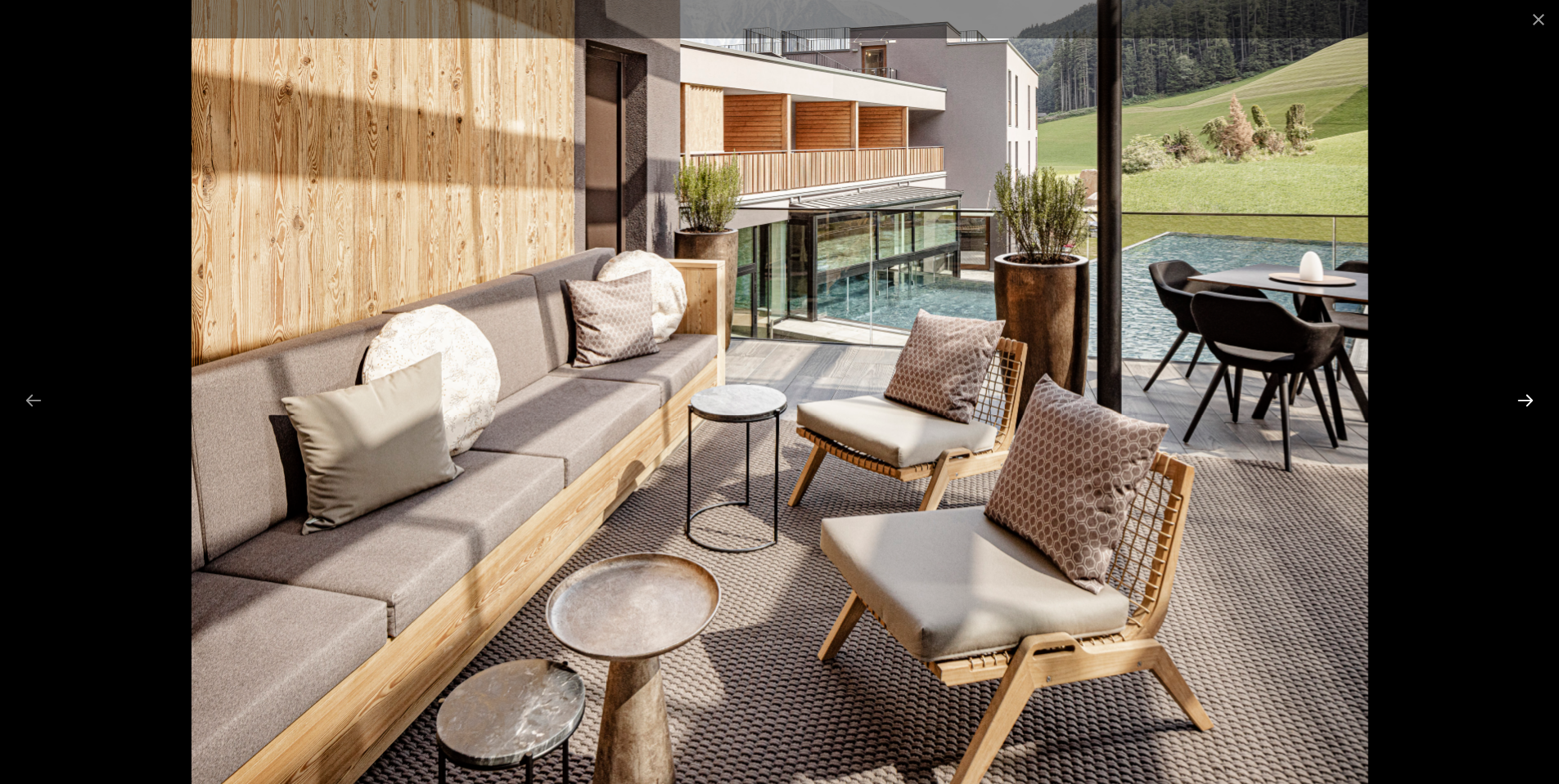
click at [1519, 402] on button "Next slide" at bounding box center [1525, 400] width 35 height 32
